Goal: Understand process/instructions

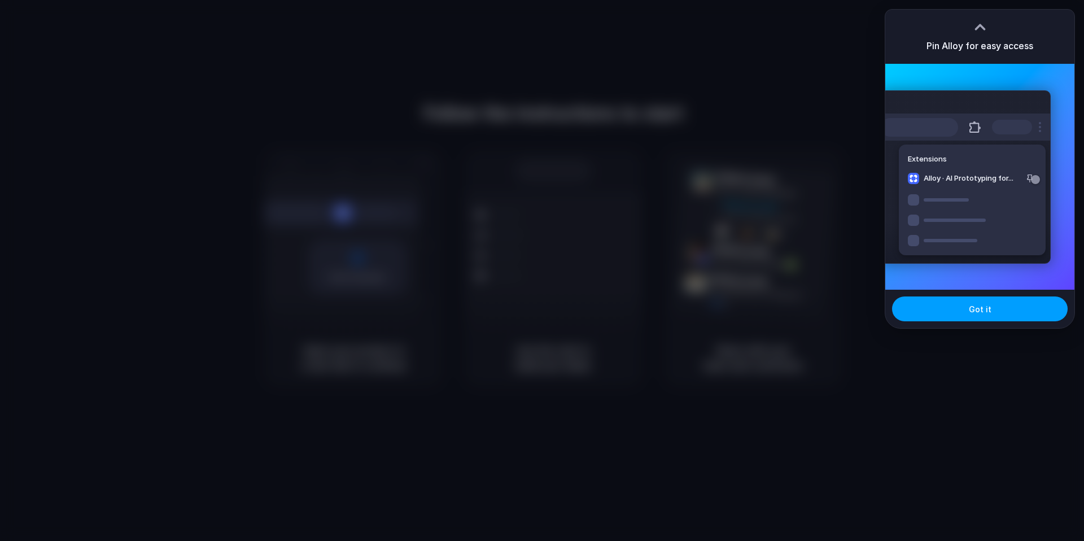
click at [1001, 310] on button "Got it" at bounding box center [980, 308] width 176 height 25
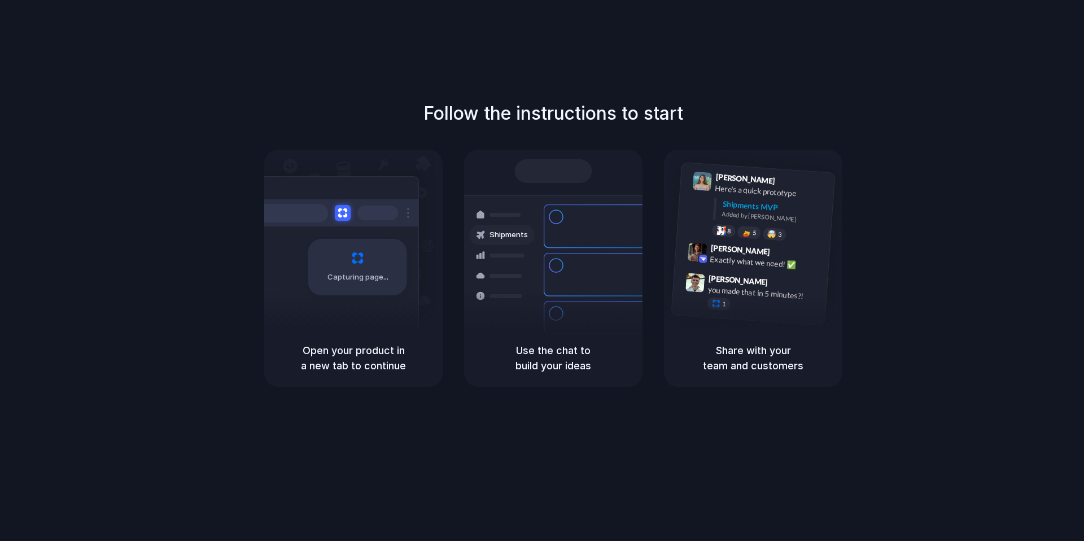
click at [310, 352] on h5 "Open your product in a new tab to continue" at bounding box center [353, 358] width 151 height 30
click at [358, 348] on h5 "Open your product in a new tab to continue" at bounding box center [353, 358] width 151 height 30
click at [356, 256] on div "Capturing page" at bounding box center [357, 267] width 99 height 56
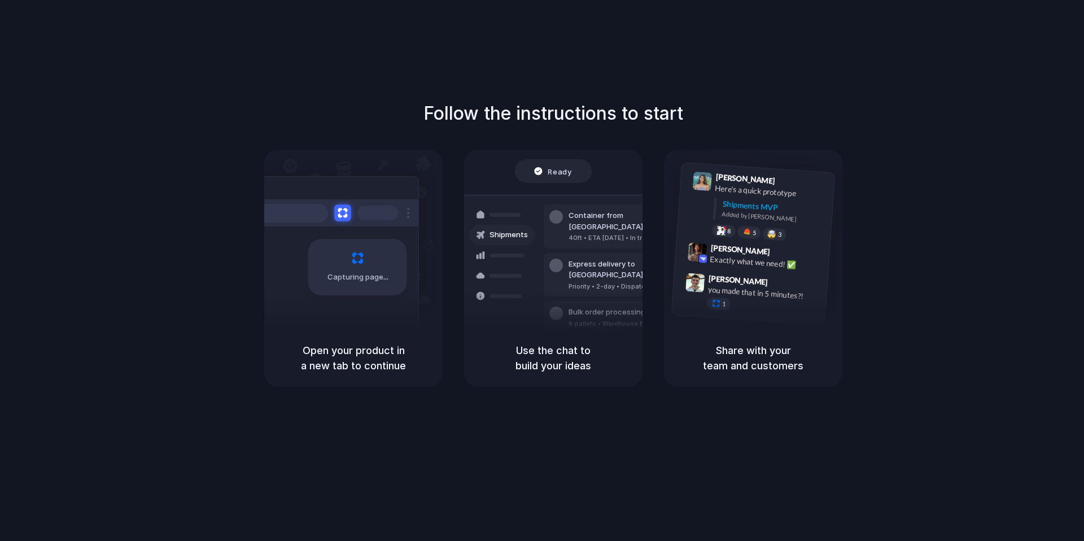
drag, startPoint x: 352, startPoint y: 212, endPoint x: 347, endPoint y: 209, distance: 5.8
click at [352, 212] on div at bounding box center [333, 212] width 169 height 27
click at [345, 209] on button at bounding box center [342, 212] width 16 height 16
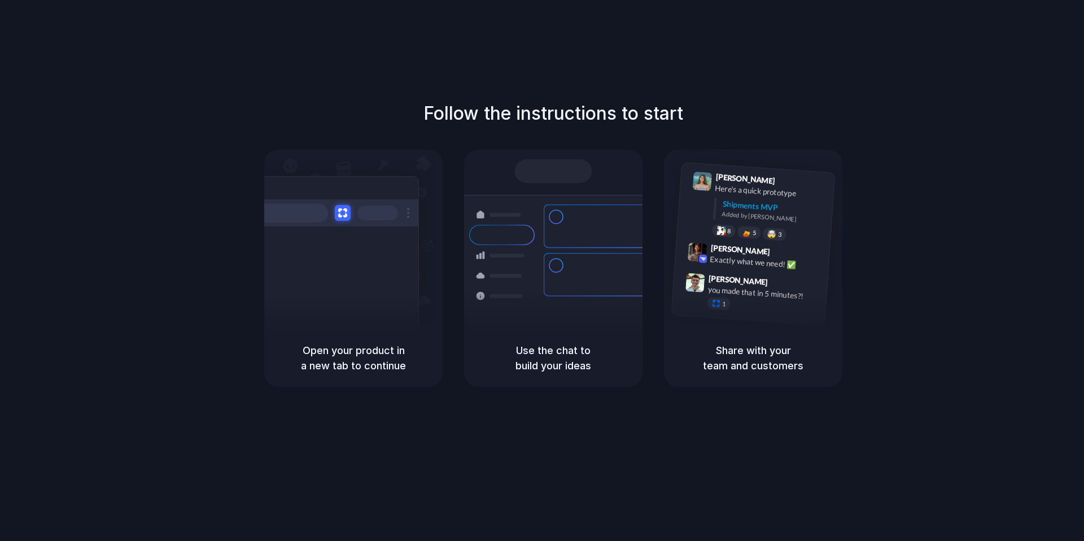
click at [542, 270] on div at bounding box center [542, 270] width 0 height 0
